Goal: Task Accomplishment & Management: Complete application form

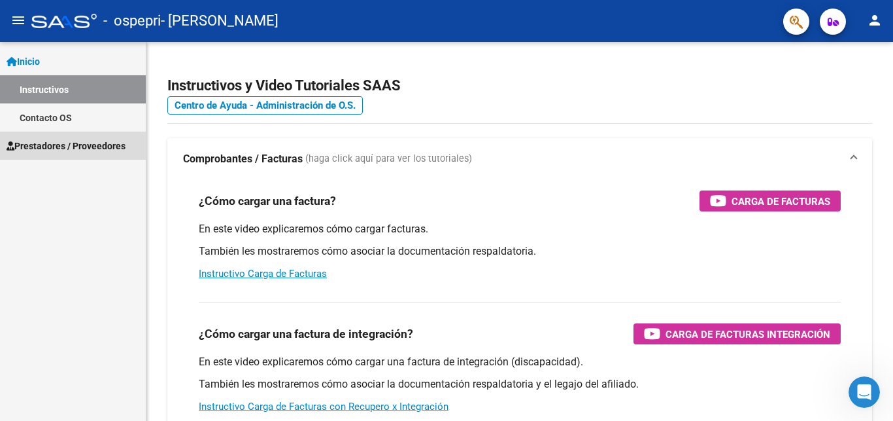
click at [42, 143] on span "Prestadores / Proveedores" at bounding box center [66, 146] width 119 height 14
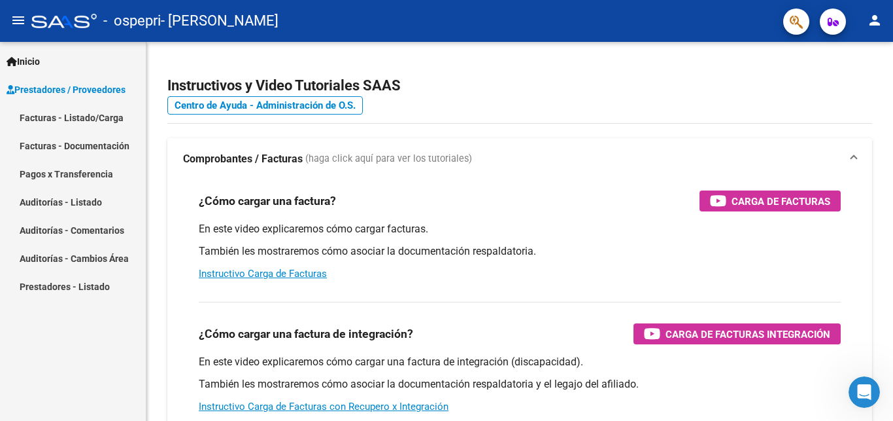
click at [82, 118] on link "Facturas - Listado/Carga" at bounding box center [73, 117] width 146 height 28
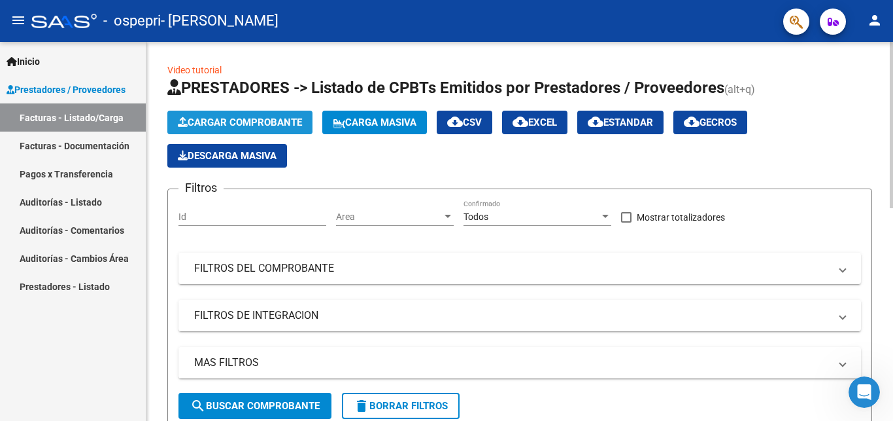
click at [274, 122] on span "Cargar Comprobante" at bounding box center [240, 122] width 124 height 12
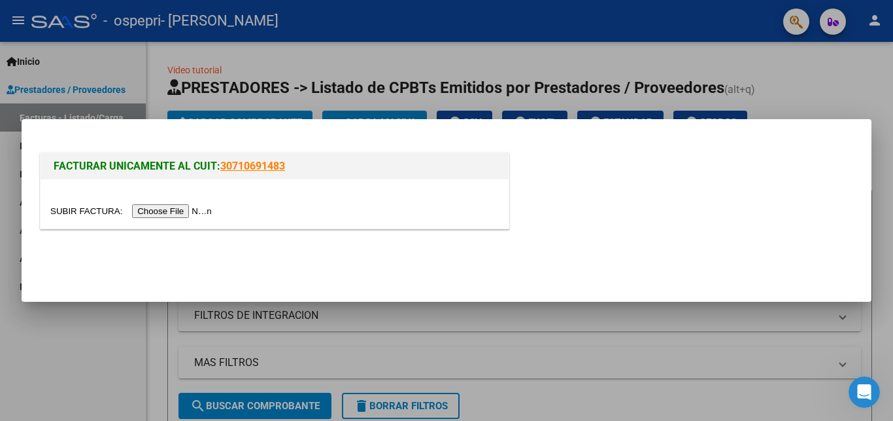
click at [78, 211] on input "file" at bounding box center [132, 211] width 165 height 14
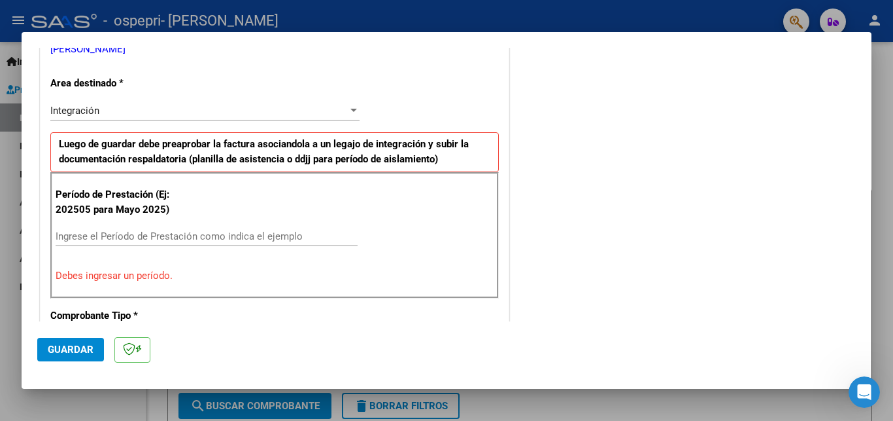
scroll to position [281, 0]
click at [129, 237] on input "Ingrese el Período de Prestación como indica el ejemplo" at bounding box center [207, 236] width 302 height 12
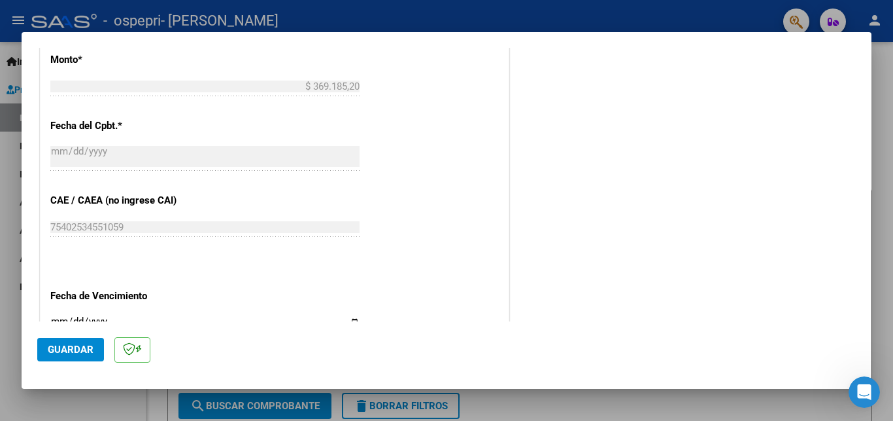
scroll to position [705, 0]
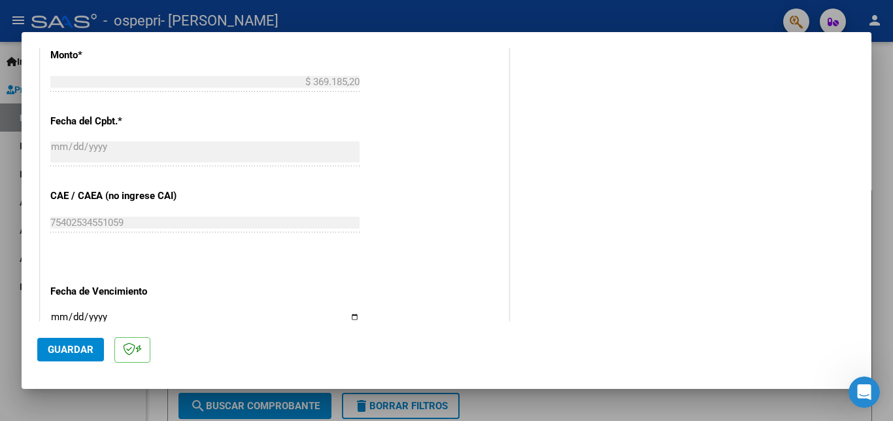
type input "202509"
click at [67, 345] on span "Guardar" at bounding box center [71, 349] width 46 height 12
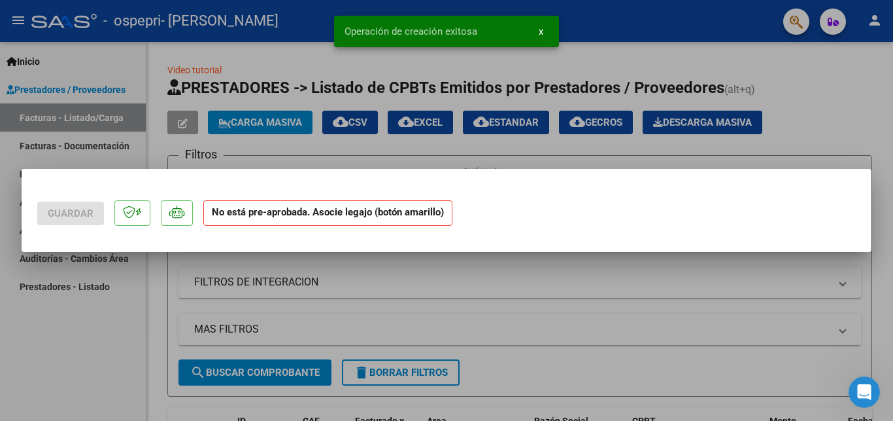
scroll to position [0, 0]
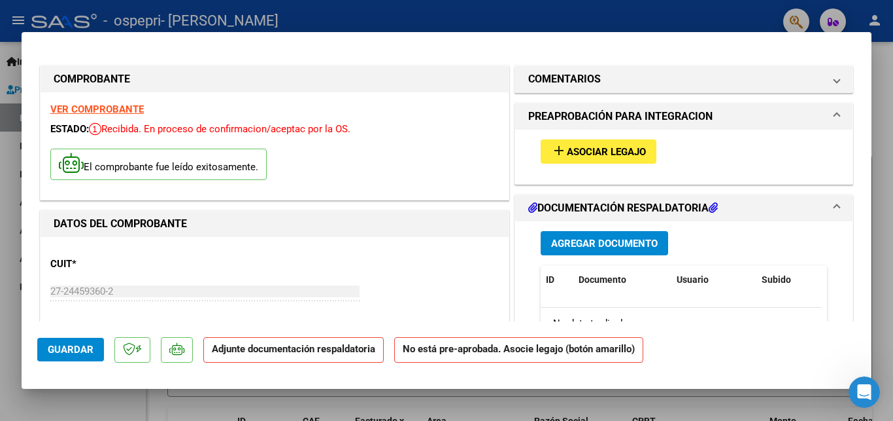
click at [557, 150] on mat-icon "add" at bounding box center [559, 151] width 16 height 16
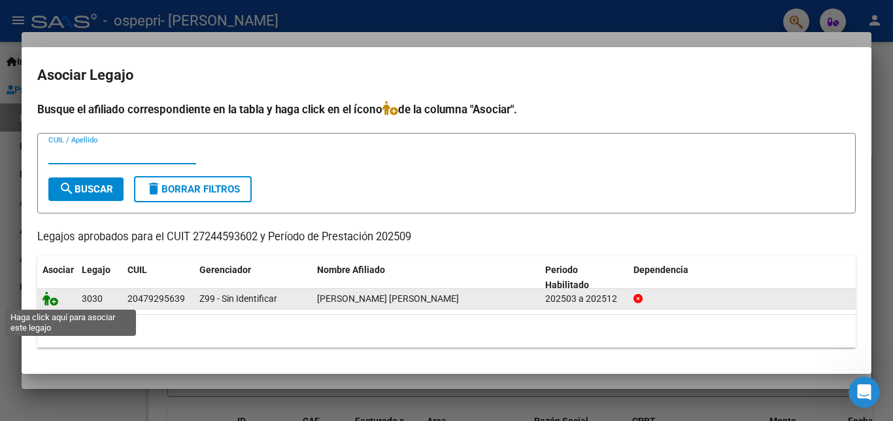
click at [51, 300] on icon at bounding box center [51, 298] width 16 height 14
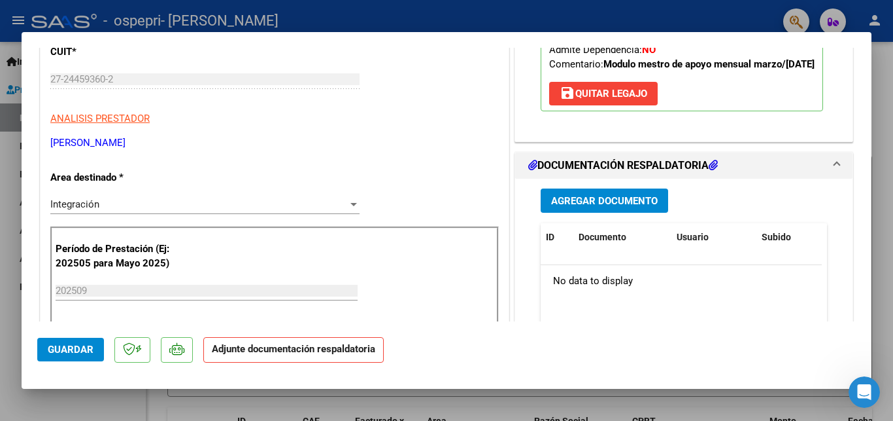
scroll to position [283, 0]
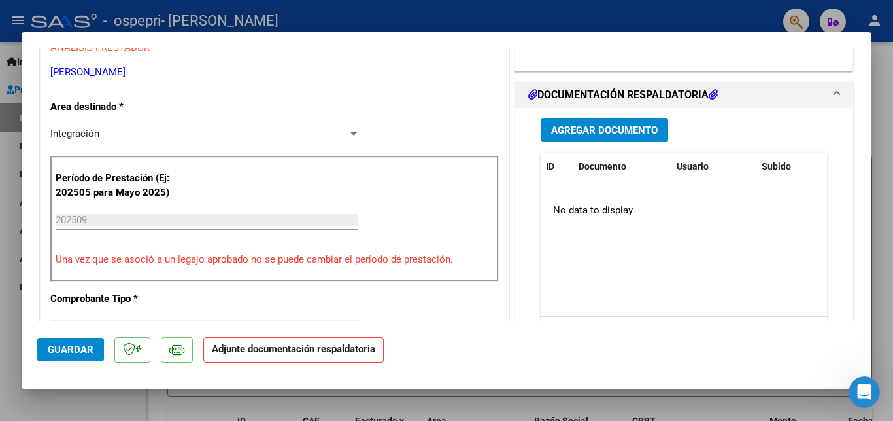
click at [581, 136] on span "Agregar Documento" at bounding box center [604, 130] width 107 height 12
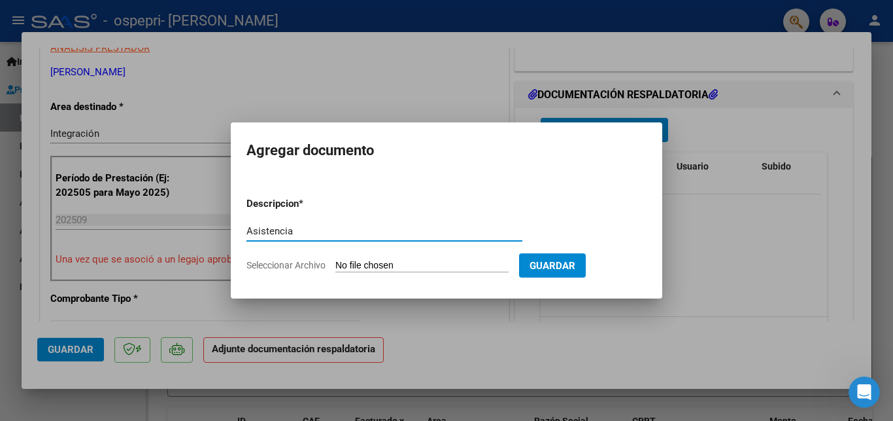
type input "Asistencia"
click at [375, 264] on input "Seleccionar Archivo" at bounding box center [422, 266] width 173 height 12
type input "C:\fakepath\Asistencia [DATE].pdf"
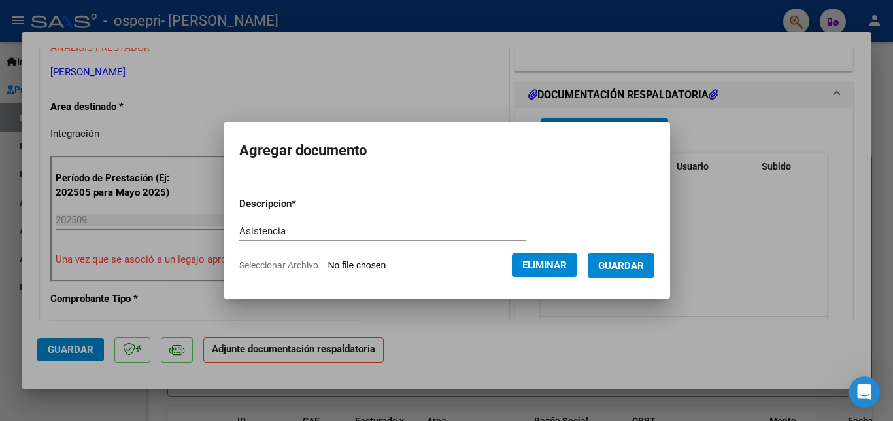
click at [644, 266] on span "Guardar" at bounding box center [621, 266] width 46 height 12
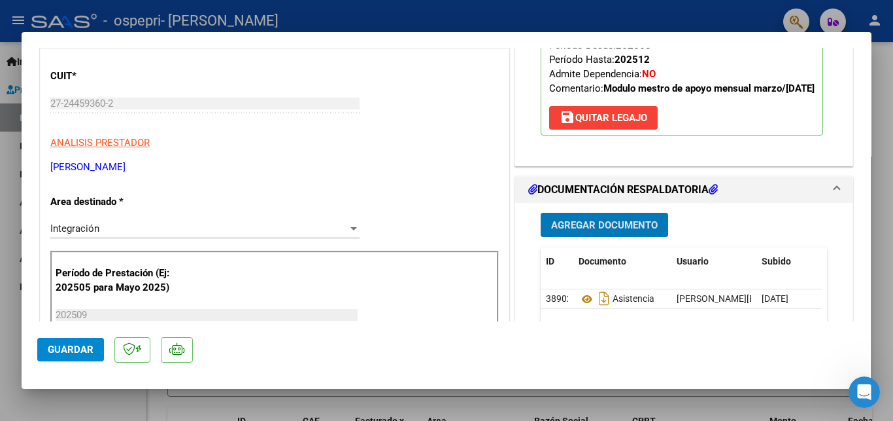
scroll to position [212, 0]
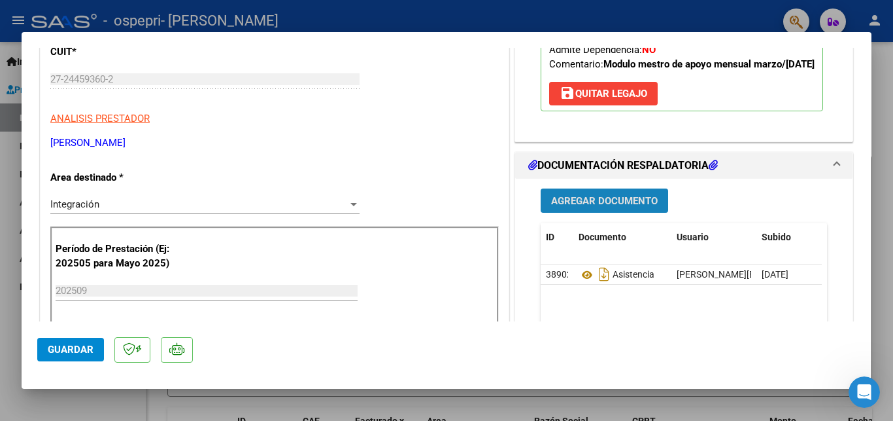
click at [593, 207] on span "Agregar Documento" at bounding box center [604, 201] width 107 height 12
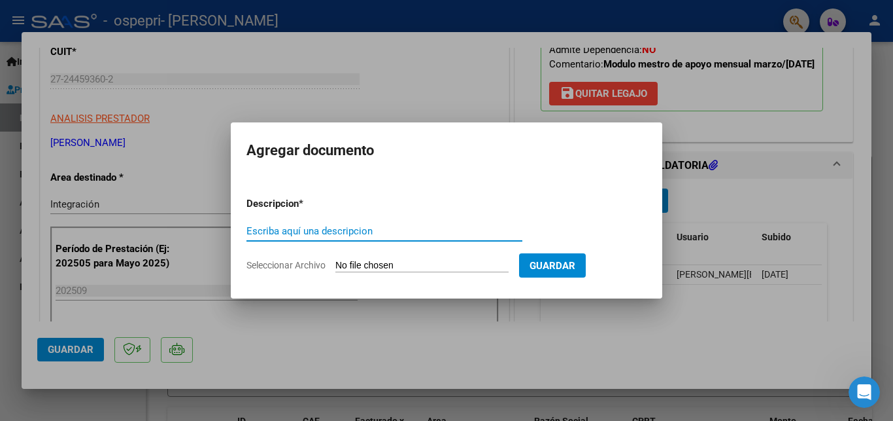
click at [347, 226] on input "Escriba aquí una descripcion" at bounding box center [385, 231] width 276 height 12
type input "Preliquidación"
click at [378, 269] on input "Seleccionar Archivo" at bounding box center [422, 266] width 173 height 12
type input "C:\fakepath\2025-09-Preliquidación OSPEPRI.pdf"
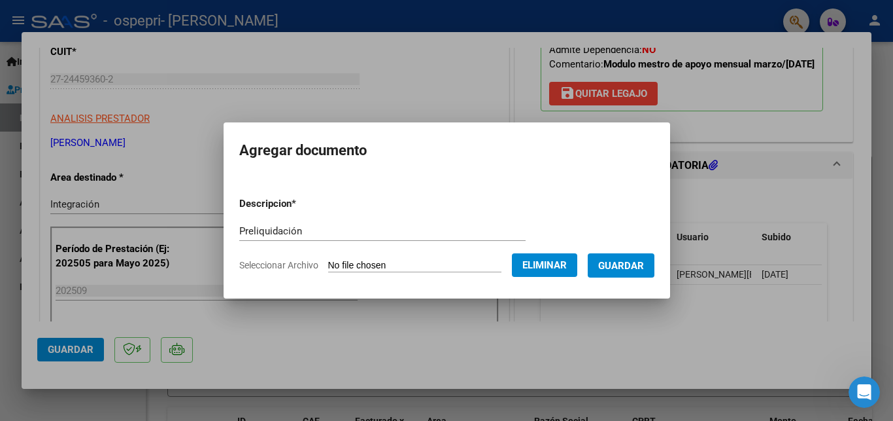
click at [644, 262] on span "Guardar" at bounding box center [621, 266] width 46 height 12
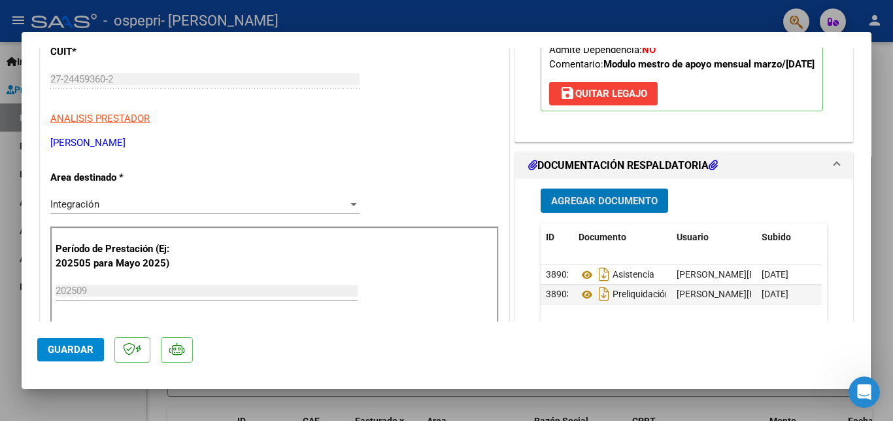
click at [620, 207] on span "Agregar Documento" at bounding box center [604, 201] width 107 height 12
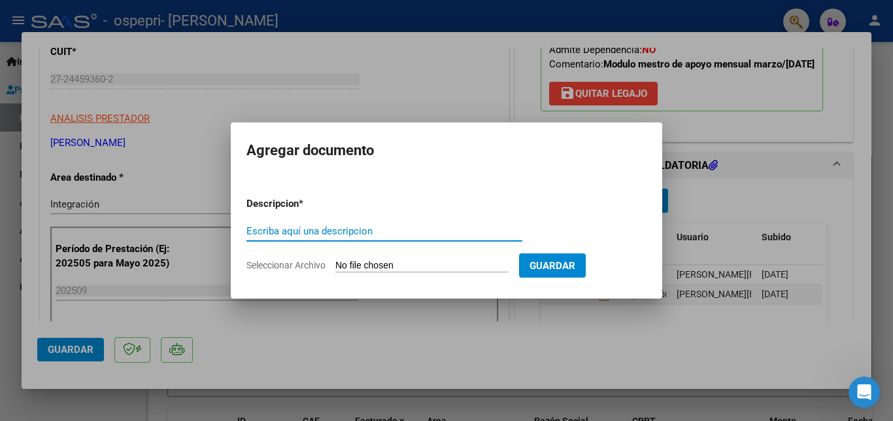
click at [349, 221] on div "Escriba aquí una descripcion" at bounding box center [385, 231] width 276 height 20
type input "Resumen"
click at [379, 268] on input "Seleccionar Archivo" at bounding box center [422, 266] width 173 height 12
type input "C:\fakepath\Resumen documentación dada ([DATE]).pdf"
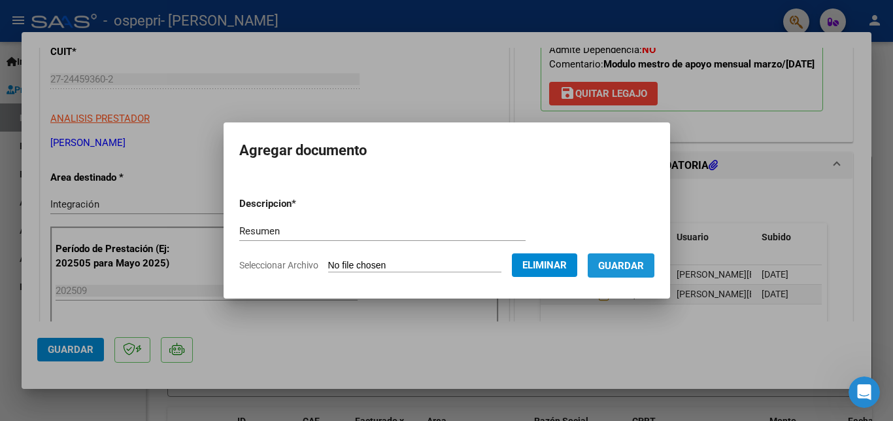
click at [598, 271] on span "Guardar" at bounding box center [621, 266] width 46 height 12
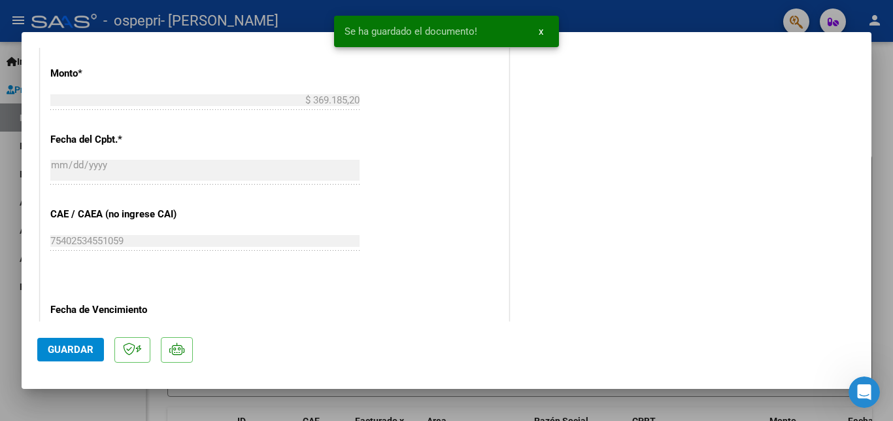
scroll to position [882, 0]
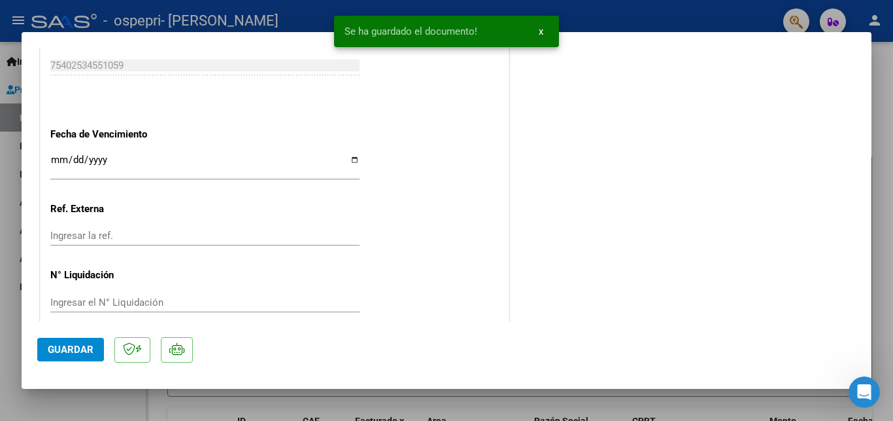
click at [78, 348] on span "Guardar" at bounding box center [71, 349] width 46 height 12
click at [884, 94] on div at bounding box center [446, 210] width 893 height 421
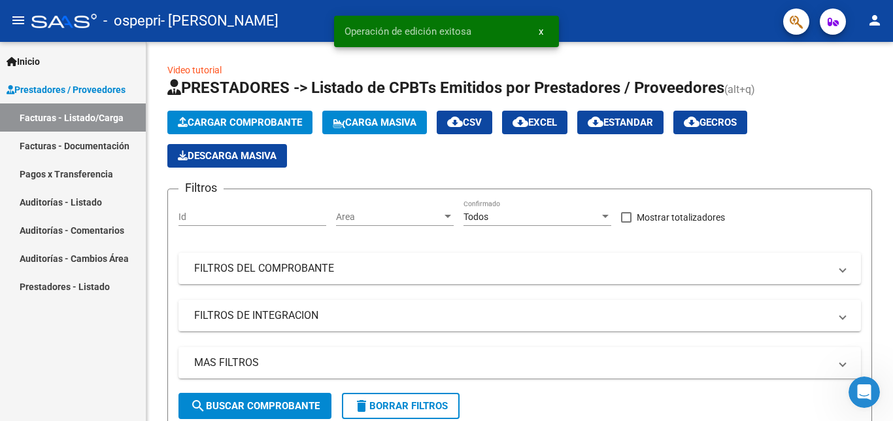
click at [871, 16] on mat-icon "person" at bounding box center [875, 20] width 16 height 16
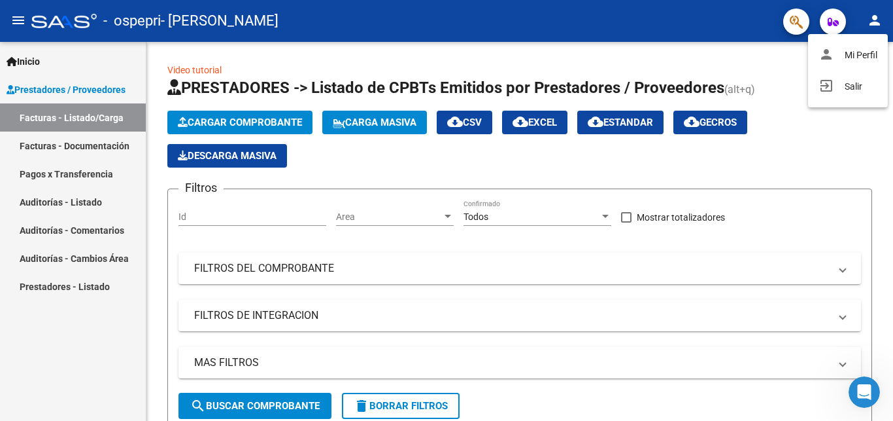
click at [84, 171] on div at bounding box center [446, 210] width 893 height 421
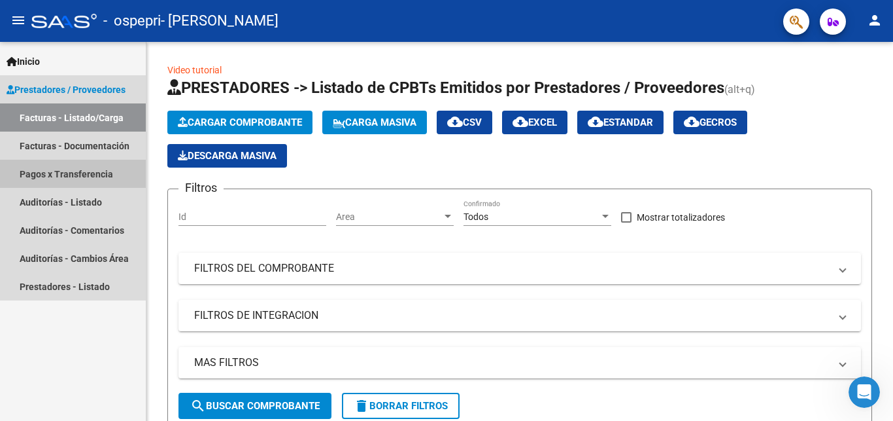
click at [84, 171] on link "Pagos x Transferencia" at bounding box center [73, 174] width 146 height 28
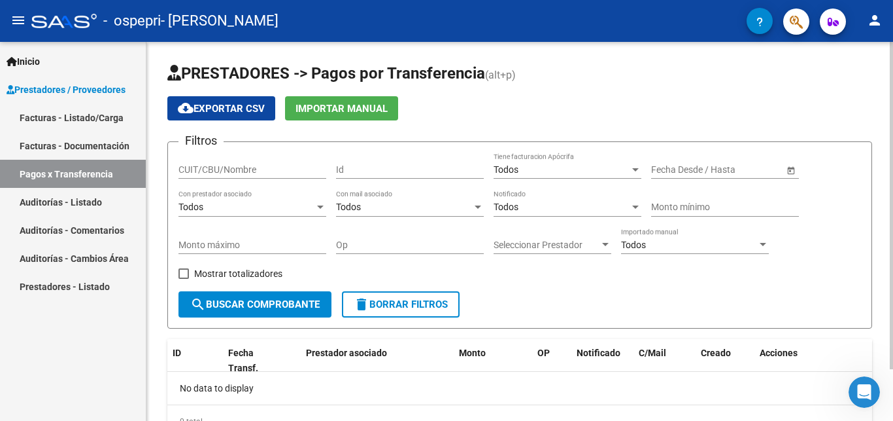
scroll to position [60, 0]
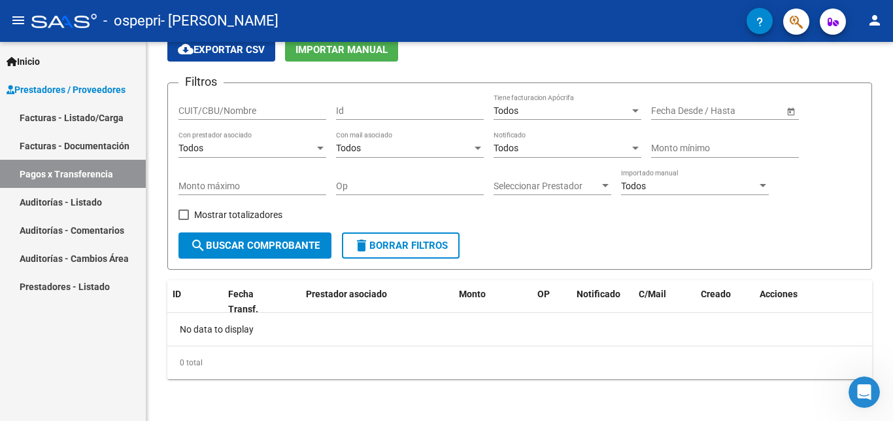
click at [93, 286] on link "Prestadores - Listado" at bounding box center [73, 286] width 146 height 28
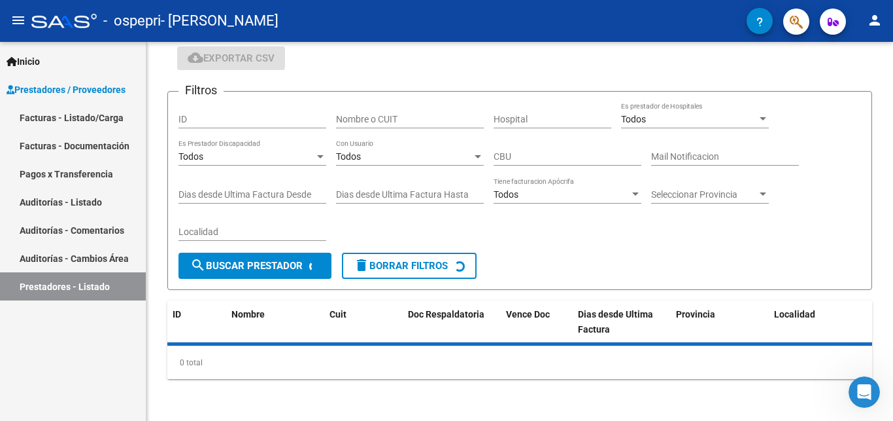
scroll to position [50, 0]
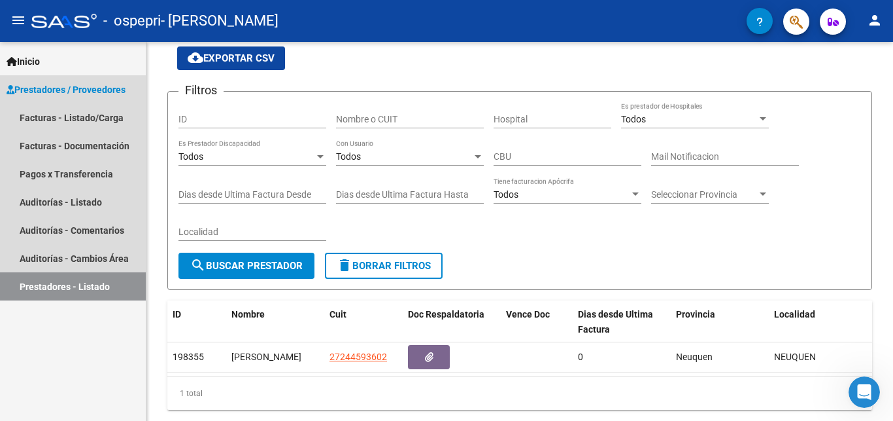
click at [54, 89] on span "Prestadores / Proveedores" at bounding box center [66, 89] width 119 height 14
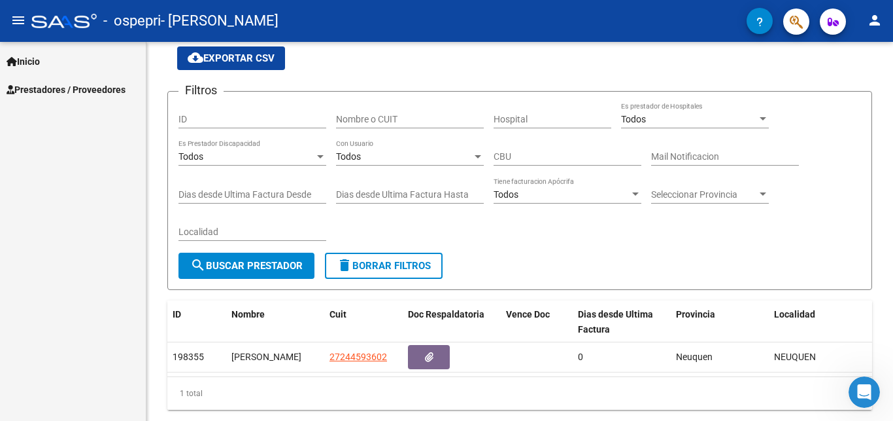
click at [54, 89] on span "Prestadores / Proveedores" at bounding box center [66, 89] width 119 height 14
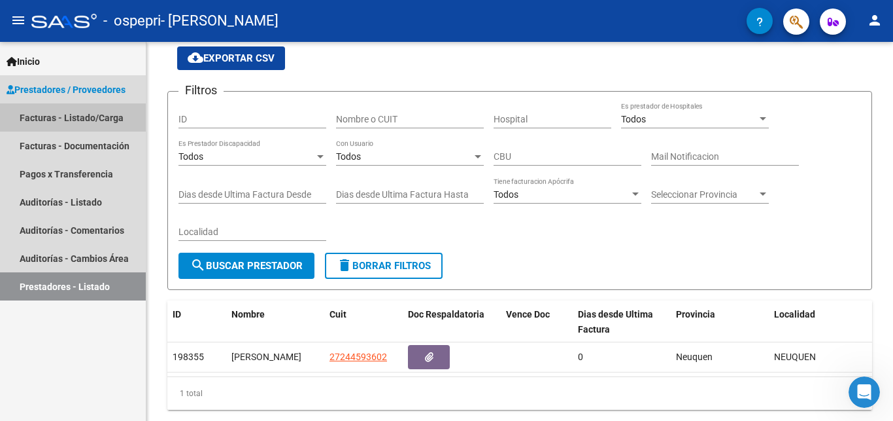
click at [94, 113] on link "Facturas - Listado/Carga" at bounding box center [73, 117] width 146 height 28
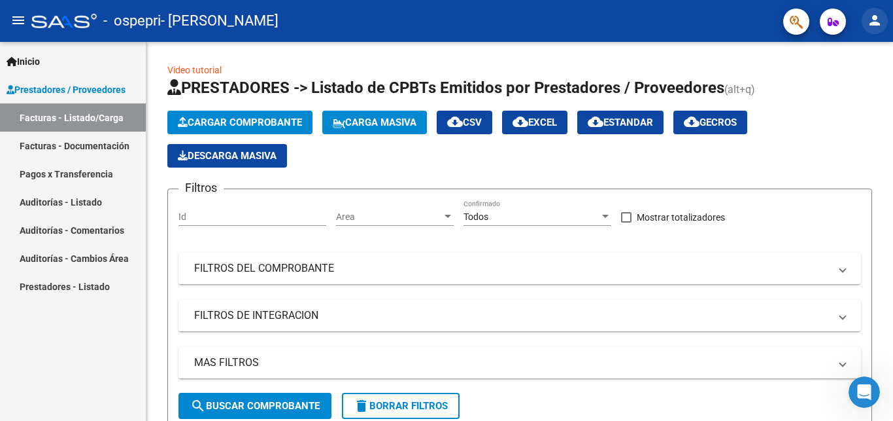
click at [885, 17] on button "person" at bounding box center [875, 21] width 26 height 26
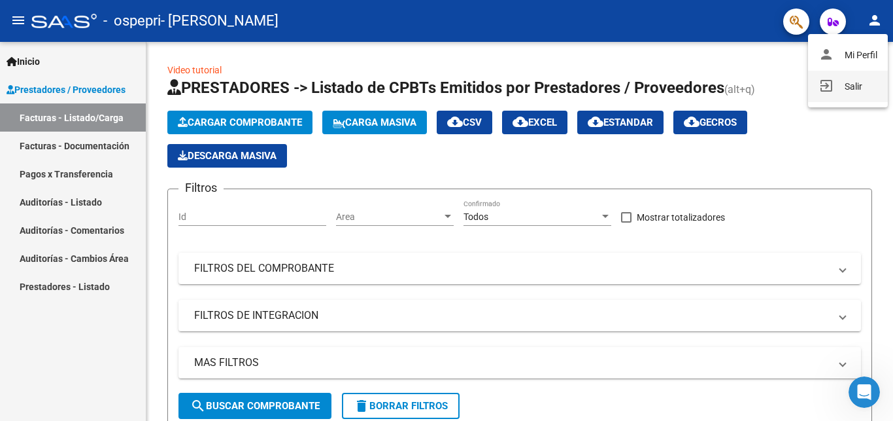
click at [853, 91] on button "exit_to_app Salir" at bounding box center [848, 86] width 80 height 31
